Goal: Transaction & Acquisition: Book appointment/travel/reservation

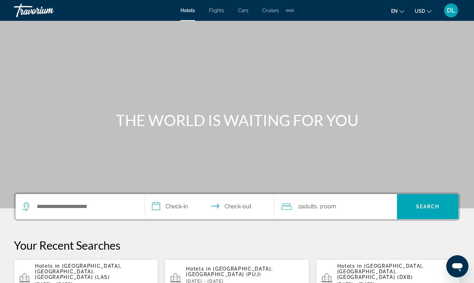
click at [286, 13] on div "Extra navigation items" at bounding box center [290, 10] width 8 height 10
click at [277, 23] on span "Activities" at bounding box center [278, 23] width 20 height 6
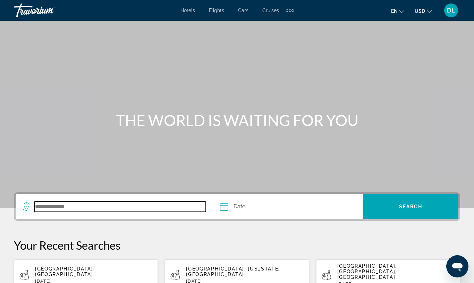
click at [134, 206] on input "Search destination" at bounding box center [119, 206] width 171 height 10
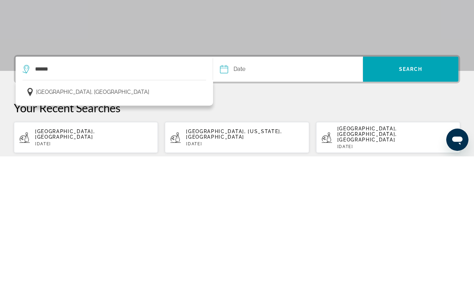
click at [172, 223] on button "[GEOGRAPHIC_DATA], [GEOGRAPHIC_DATA]" at bounding box center [115, 229] width 184 height 13
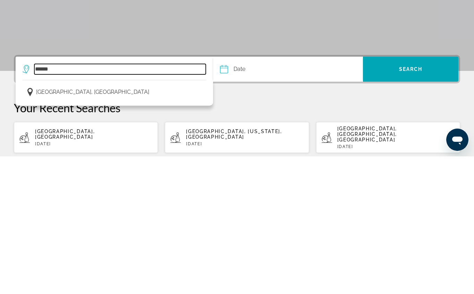
type input "**********"
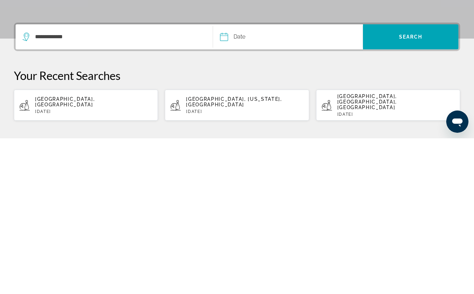
click at [260, 180] on input "Date" at bounding box center [255, 193] width 74 height 27
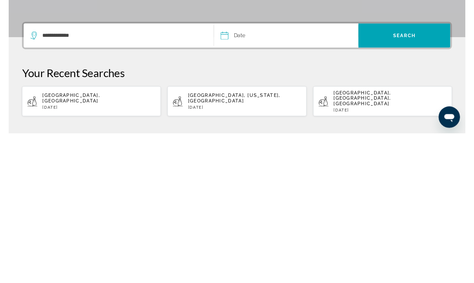
scroll to position [102, 0]
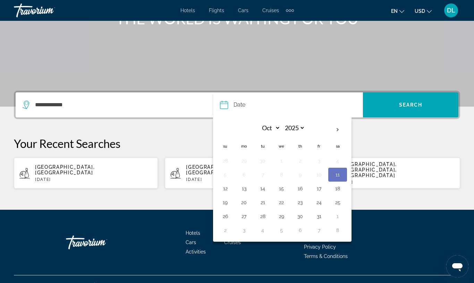
click at [339, 126] on th "Next month" at bounding box center [337, 129] width 19 height 15
select select "**"
click at [262, 219] on button "25" at bounding box center [262, 216] width 11 height 10
type input "**********"
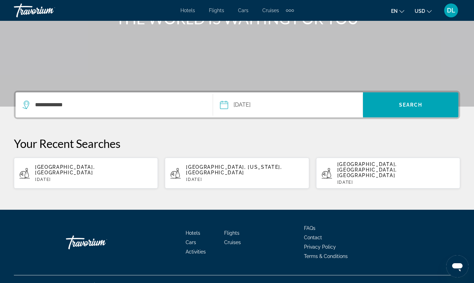
click at [417, 105] on span "Search" at bounding box center [411, 105] width 24 height 6
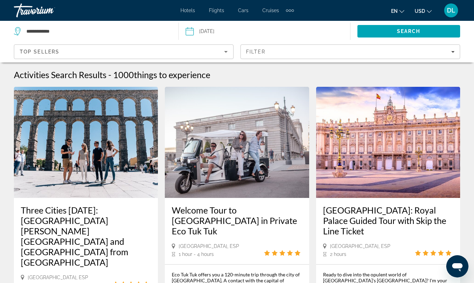
click at [295, 59] on span "Filters" at bounding box center [350, 51] width 219 height 17
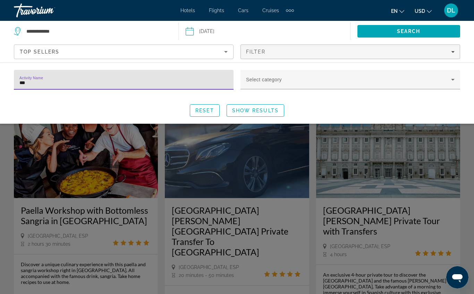
type input "****"
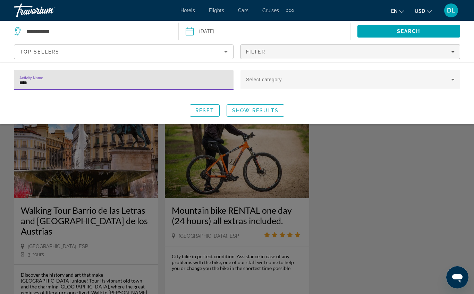
click at [265, 109] on span "Show Results" at bounding box center [255, 111] width 46 height 6
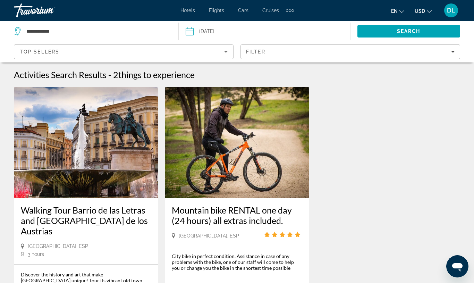
click at [313, 56] on span "Filters" at bounding box center [350, 51] width 219 height 17
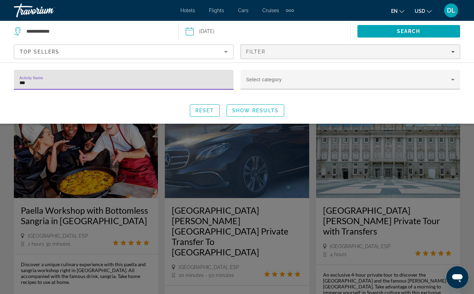
type input "****"
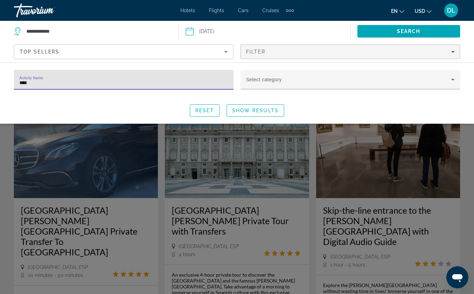
click at [272, 110] on span "Show Results" at bounding box center [255, 111] width 46 height 6
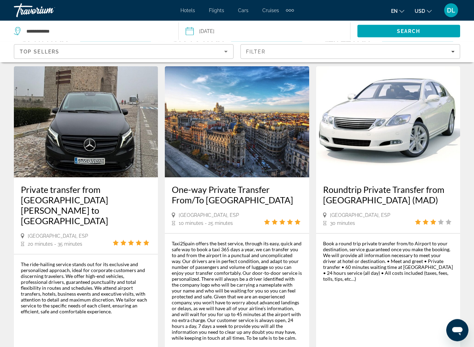
scroll to position [991, 0]
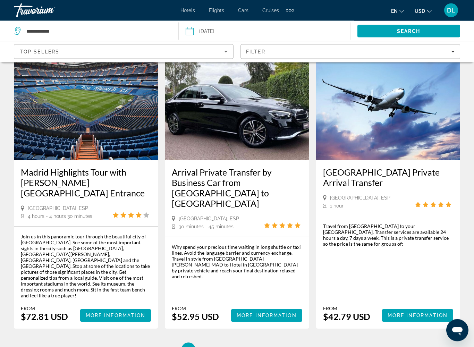
scroll to position [950, 0]
click at [207, 282] on link "page 3" at bounding box center [213, 350] width 12 height 12
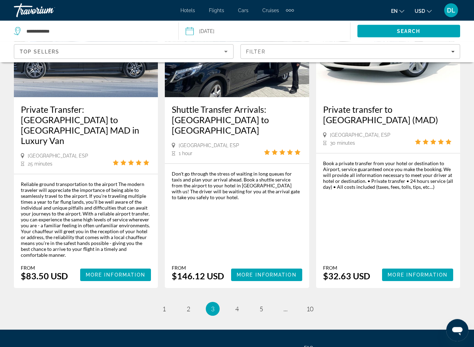
scroll to position [1088, 0]
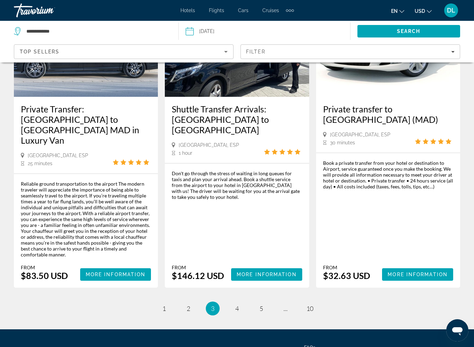
click at [227, 282] on ul "3 / 10 page 1 page 2 You're on page 3 page 4 page 5 page ... page 10" at bounding box center [237, 309] width 446 height 14
click at [234, 282] on link "page 4" at bounding box center [237, 309] width 12 height 12
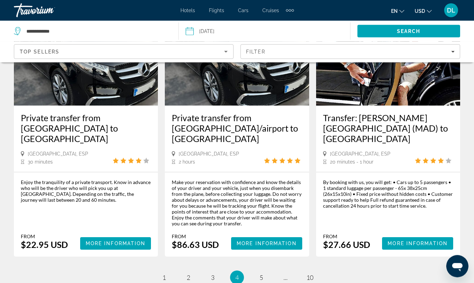
scroll to position [1001, 0]
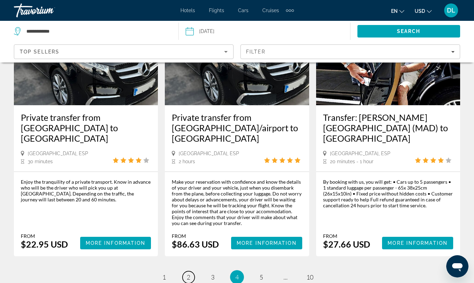
click at [187, 273] on span "2" at bounding box center [188, 277] width 3 height 8
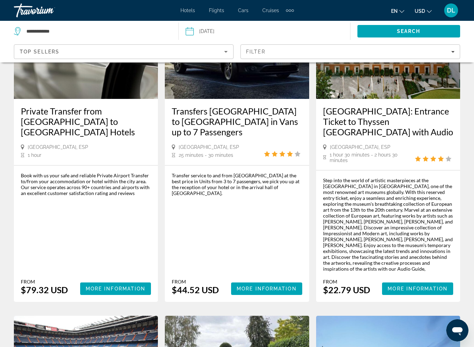
scroll to position [685, 0]
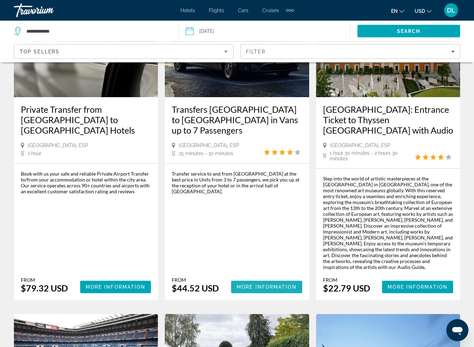
click at [280, 282] on span "More Information" at bounding box center [267, 288] width 60 height 6
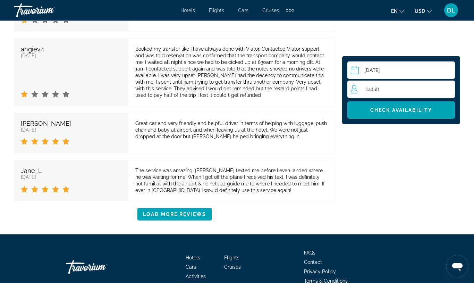
scroll to position [1438, 0]
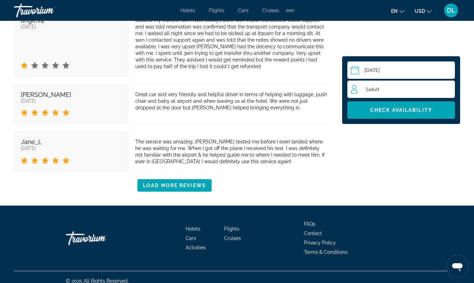
click at [376, 82] on div "1 Adult Adults" at bounding box center [403, 89] width 104 height 17
click at [445, 89] on icon "Increment adults" at bounding box center [448, 89] width 6 height 8
click at [445, 90] on icon "Increment adults" at bounding box center [448, 89] width 6 height 8
click at [442, 89] on div "3 Adult Adults min : 1, max : 7" at bounding box center [403, 89] width 104 height 11
click at [445, 86] on icon "Increment adults" at bounding box center [448, 89] width 6 height 8
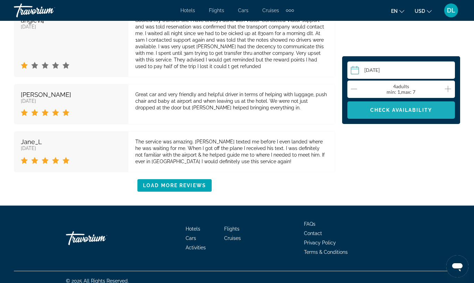
click at [430, 110] on span "Check Availability" at bounding box center [401, 110] width 62 height 6
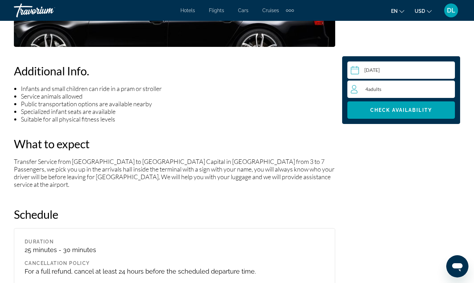
scroll to position [645, 0]
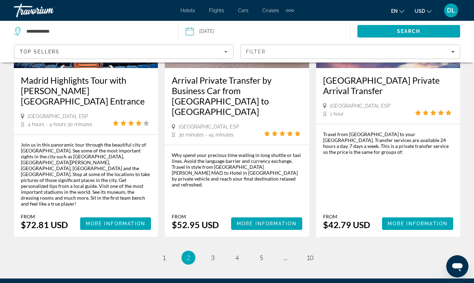
scroll to position [1040, 0]
